Goal: Information Seeking & Learning: Learn about a topic

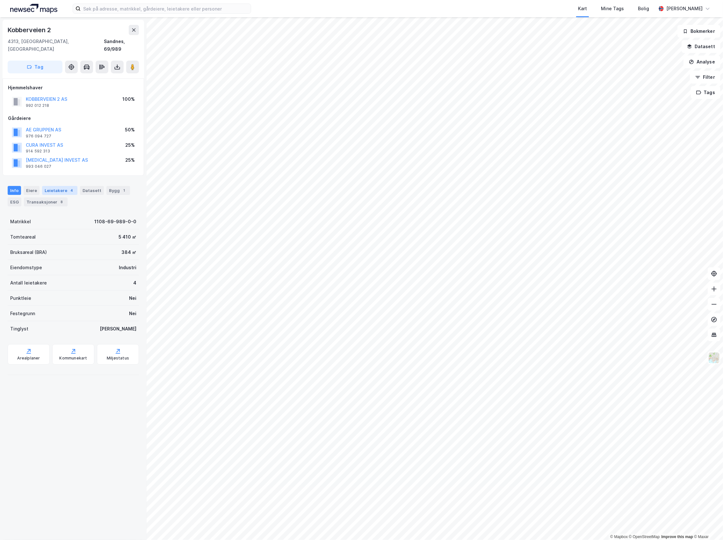
click at [59, 186] on div "Leietakere 4" at bounding box center [59, 190] width 35 height 9
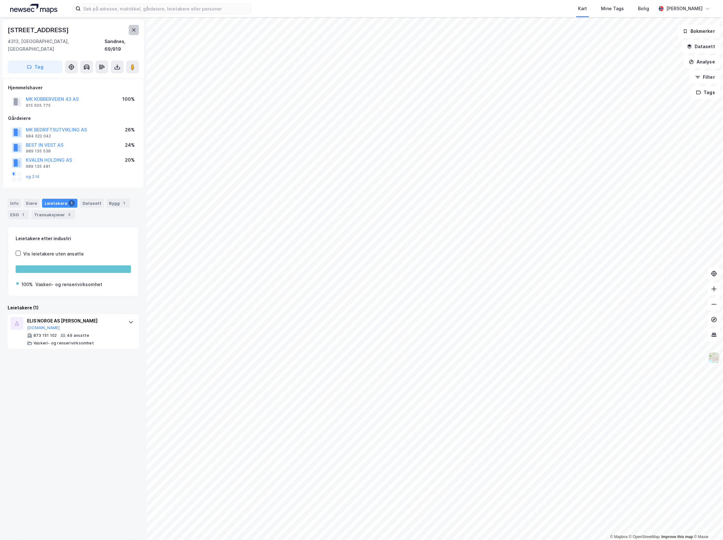
click at [132, 28] on icon at bounding box center [133, 29] width 5 height 5
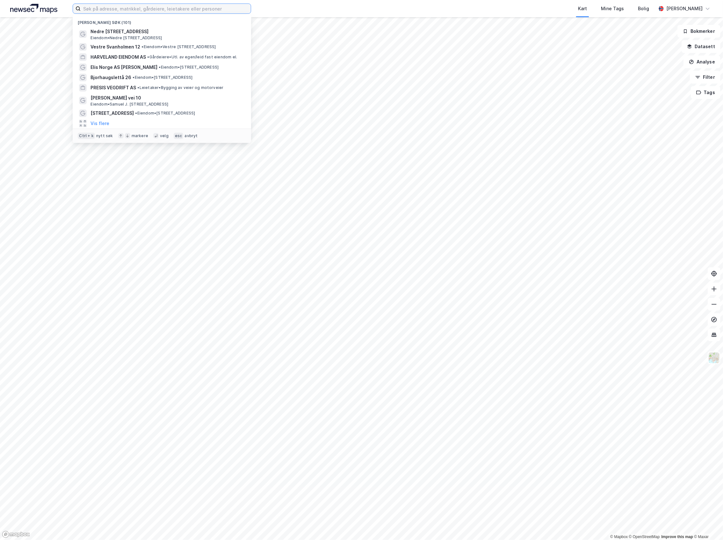
click at [121, 11] on input at bounding box center [166, 9] width 170 height 10
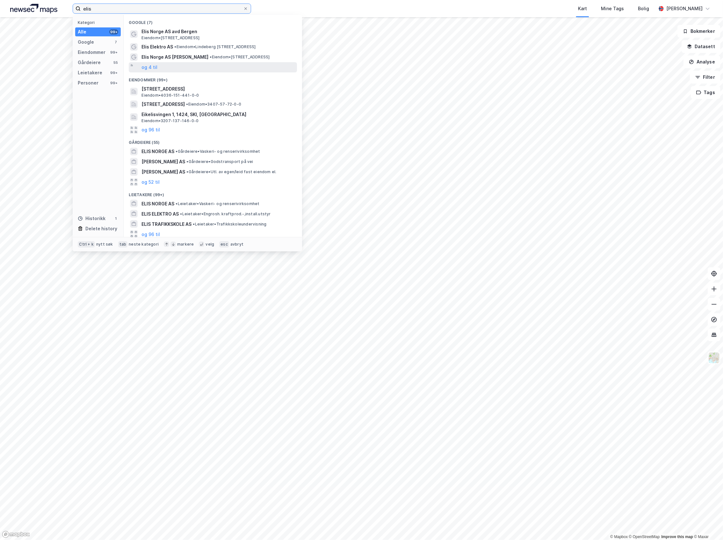
type input "elis"
click at [157, 68] on div "og 4 til" at bounding box center [213, 67] width 168 height 10
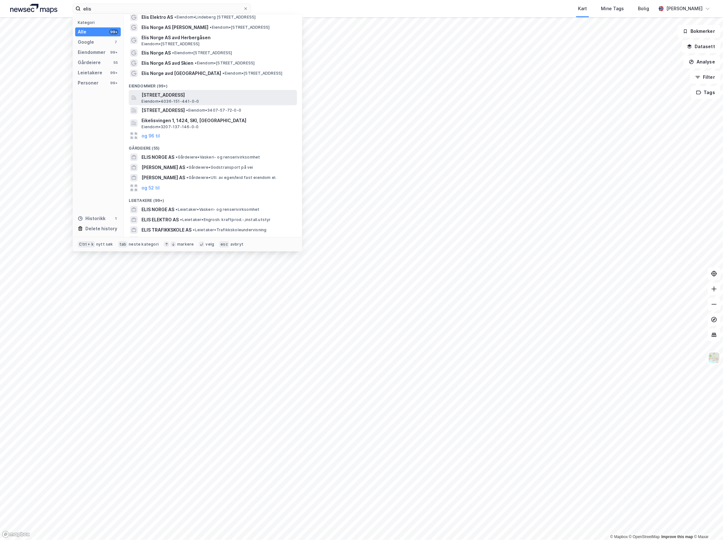
scroll to position [42, 0]
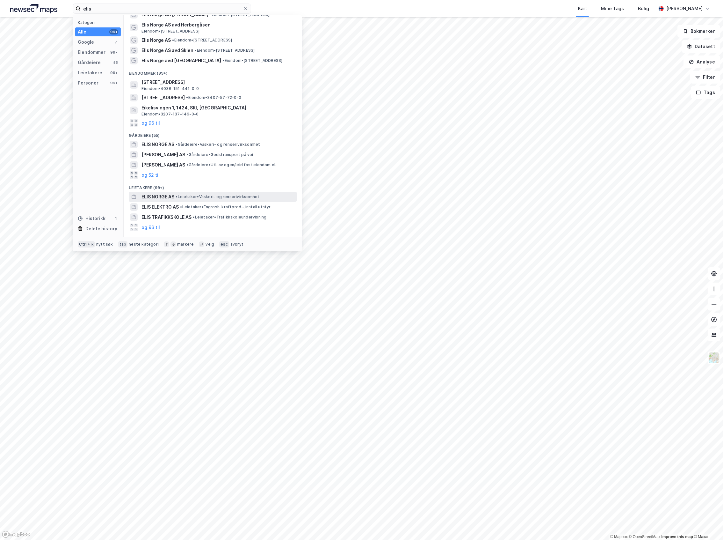
click at [182, 198] on span "• Leietaker • Vaskeri- og renserivirksomhet" at bounding box center [218, 196] width 84 height 5
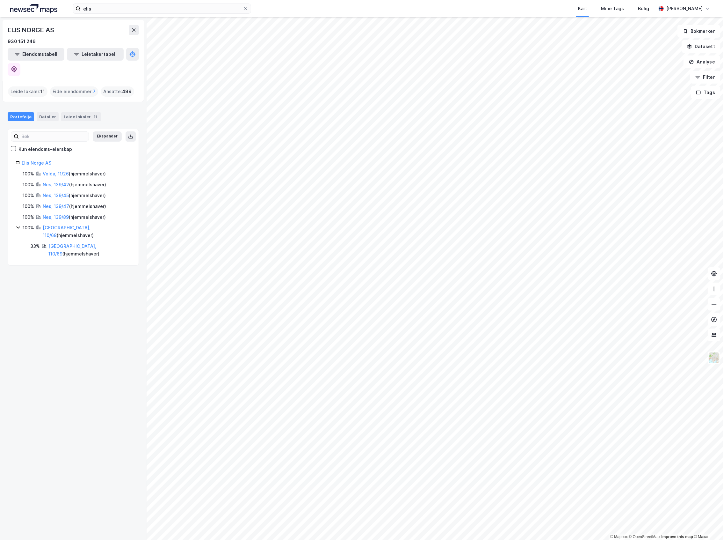
click at [20, 225] on icon at bounding box center [18, 227] width 5 height 5
click at [77, 112] on div "Leide lokaler 11" at bounding box center [81, 116] width 40 height 9
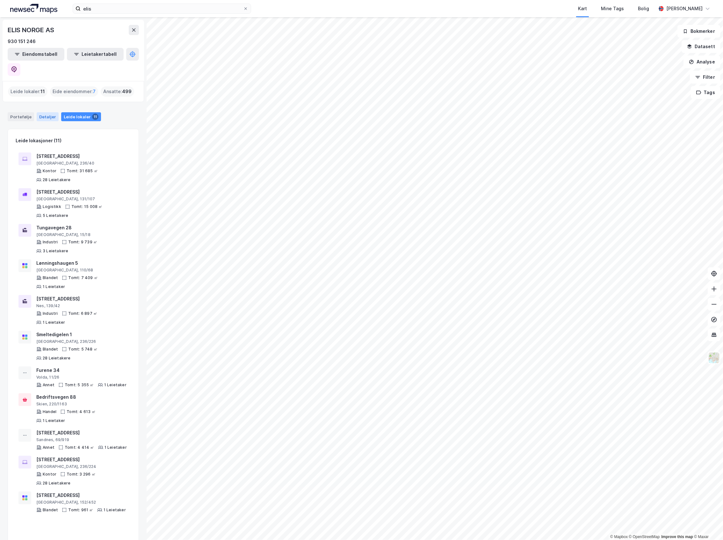
click at [39, 112] on div "Detaljer" at bounding box center [48, 116] width 22 height 9
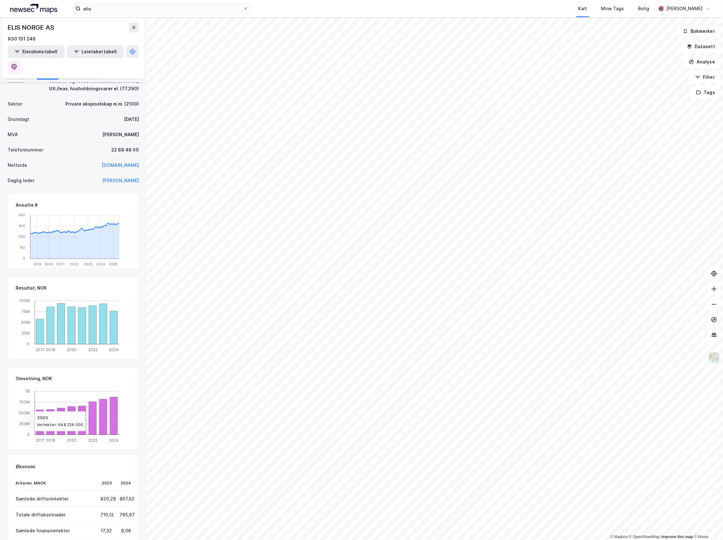
scroll to position [97, 0]
